Goal: Information Seeking & Learning: Learn about a topic

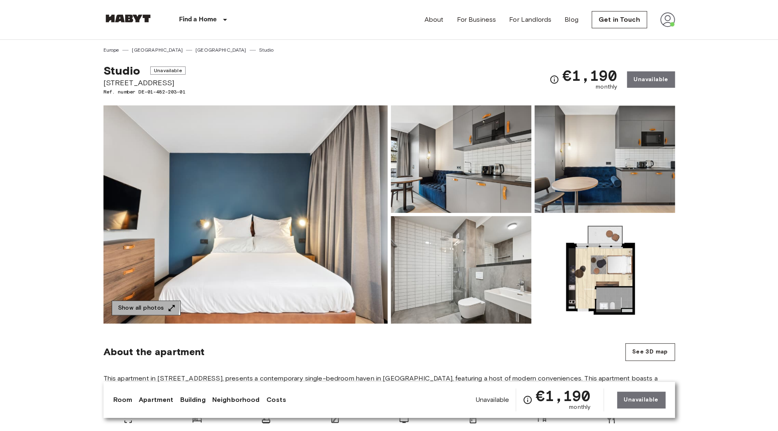
click at [130, 305] on button "Show all photos" at bounding box center [146, 308] width 69 height 15
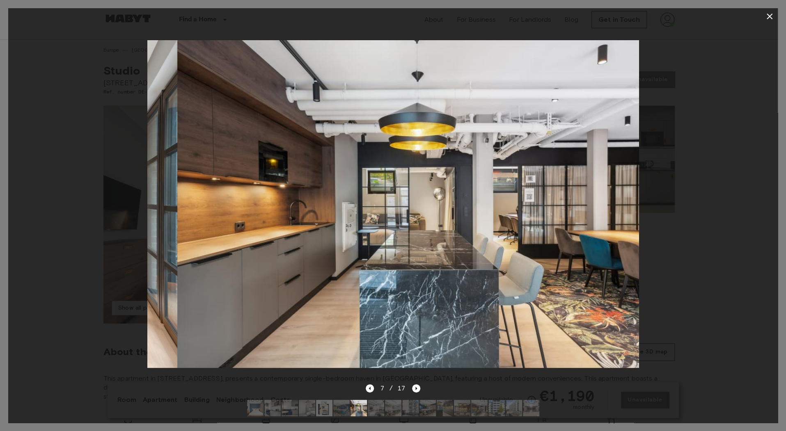
click at [57, 200] on div at bounding box center [393, 204] width 770 height 359
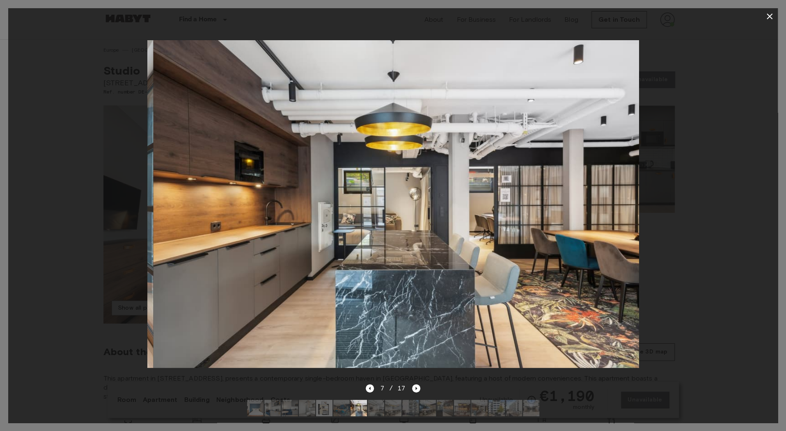
click at [71, 203] on div at bounding box center [393, 204] width 770 height 359
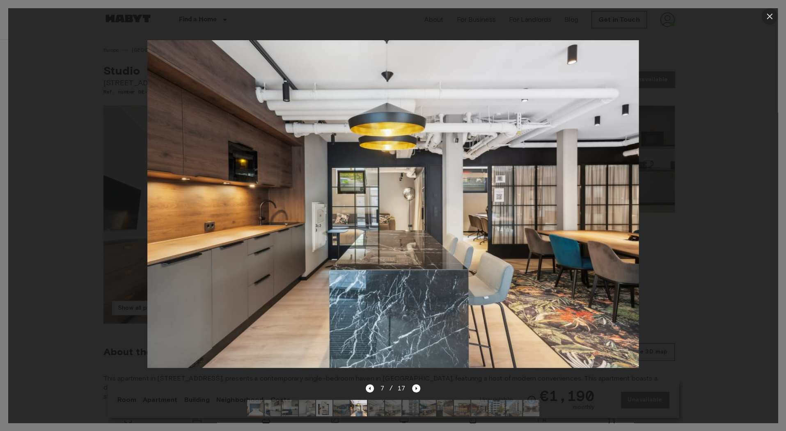
click at [772, 14] on icon "button" at bounding box center [770, 16] width 10 height 10
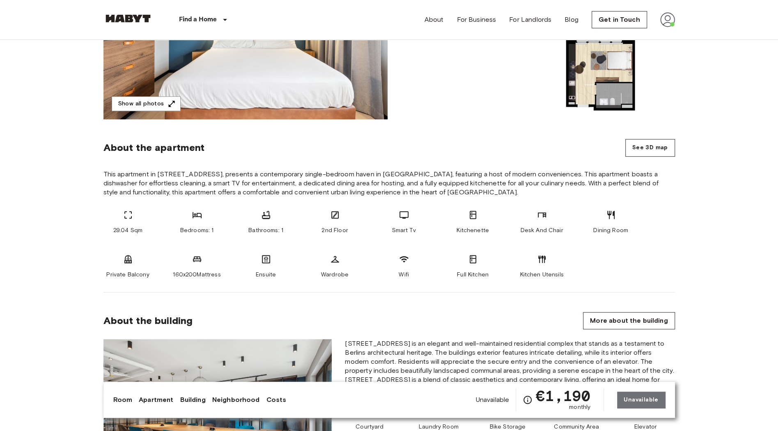
scroll to position [214, 0]
